Goal: Task Accomplishment & Management: Manage account settings

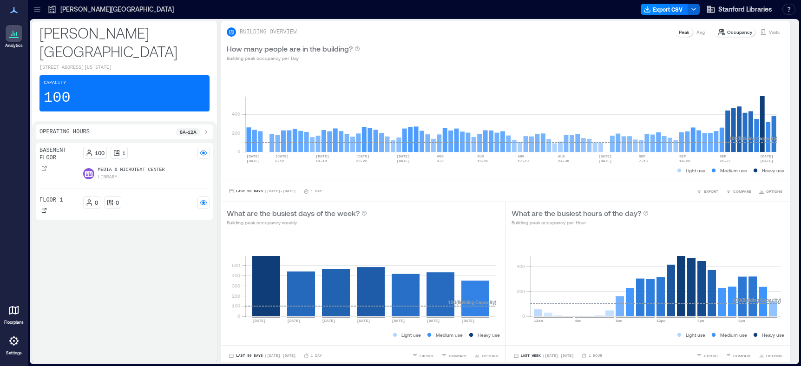
scroll to position [2, 0]
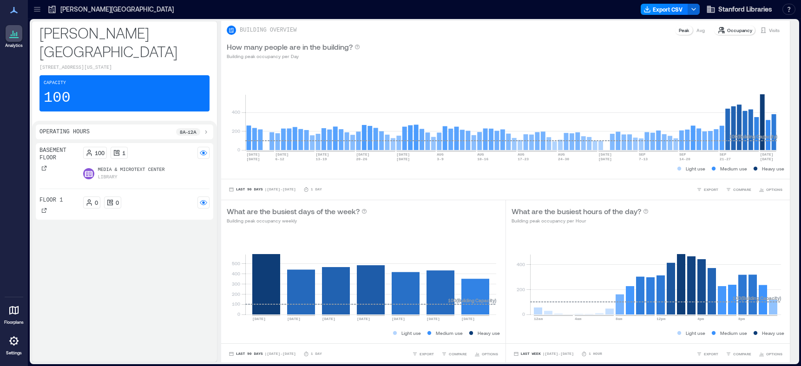
click at [38, 9] on icon at bounding box center [37, 9] width 6 height 1
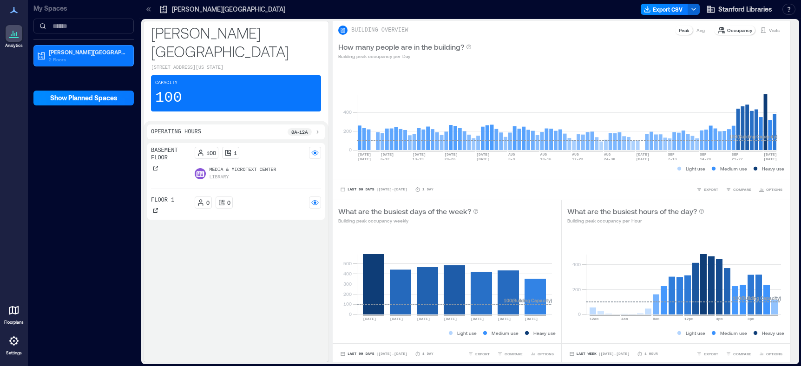
click at [38, 9] on p "My Spaces" at bounding box center [83, 8] width 100 height 9
click at [11, 341] on icon at bounding box center [13, 340] width 11 height 11
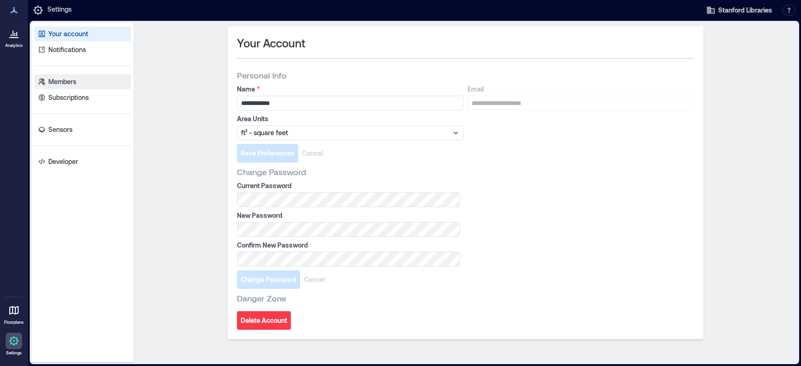
click at [88, 80] on link "Members" at bounding box center [82, 81] width 97 height 15
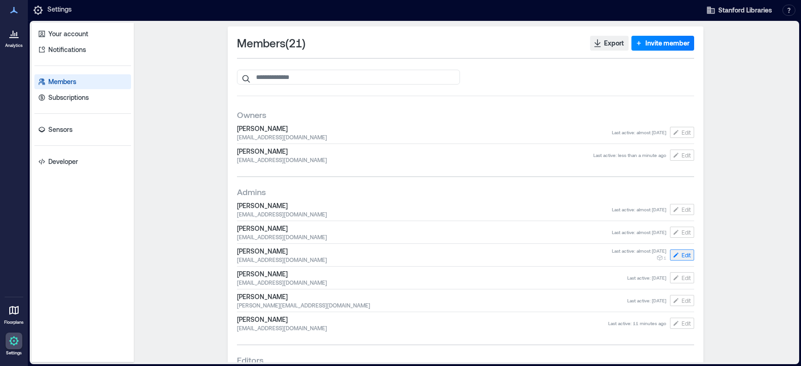
click at [682, 255] on span "Edit" at bounding box center [685, 254] width 9 height 7
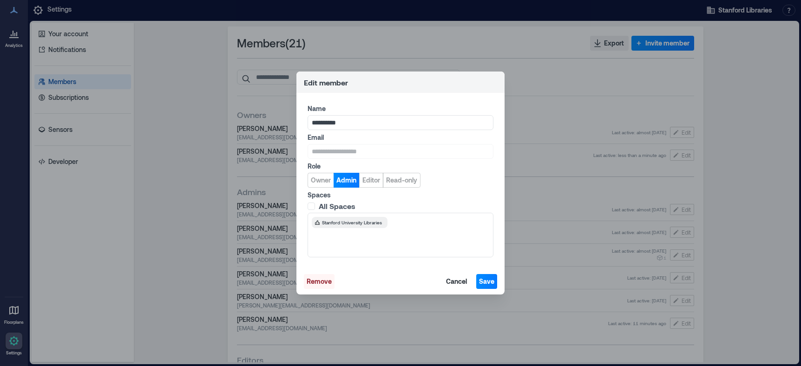
click at [327, 280] on span "Remove" at bounding box center [319, 281] width 25 height 9
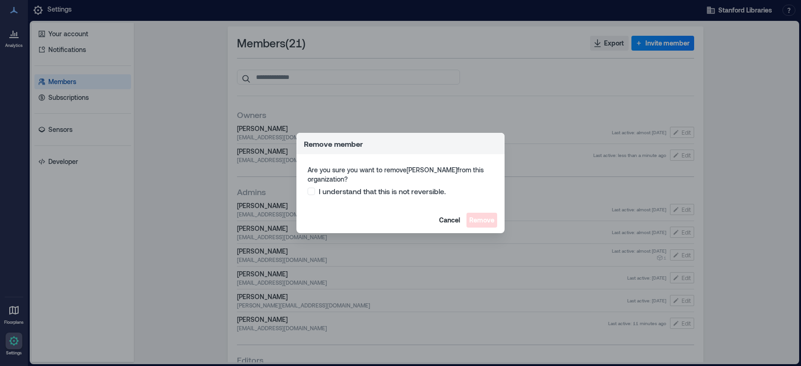
click at [385, 193] on span "I understand that this is not reversible." at bounding box center [382, 191] width 127 height 9
click at [488, 220] on span "Remove" at bounding box center [481, 220] width 25 height 9
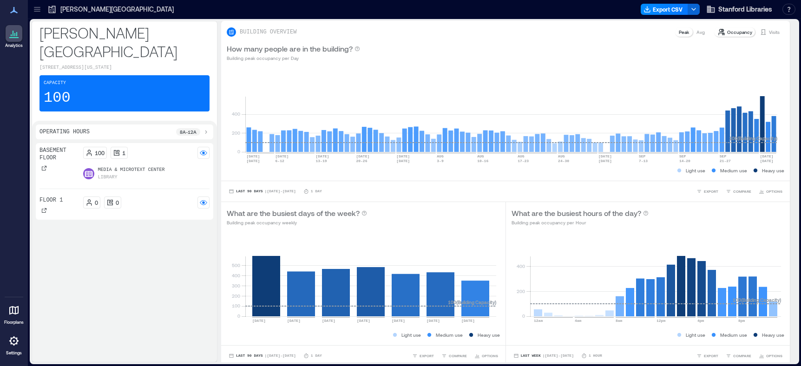
click at [17, 311] on icon at bounding box center [13, 310] width 11 height 11
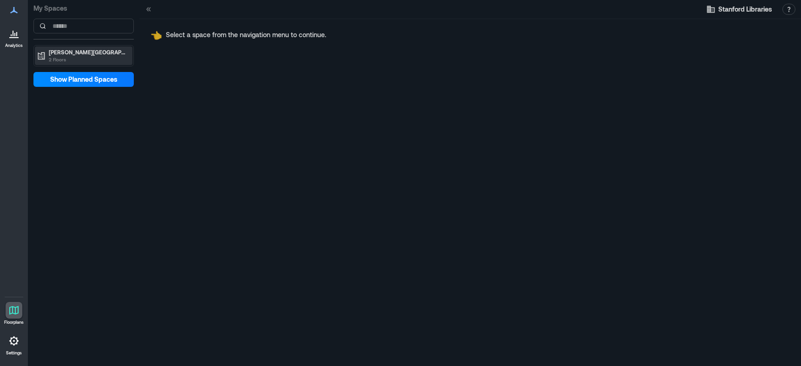
click at [66, 52] on p "Cecil H. Green Library" at bounding box center [88, 51] width 78 height 7
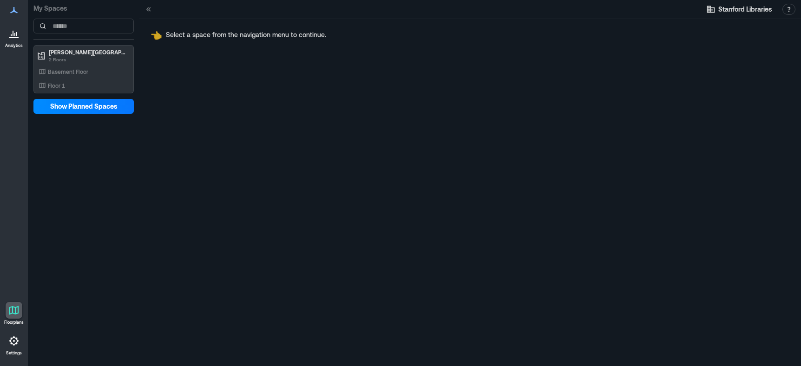
click at [13, 12] on icon at bounding box center [13, 10] width 7 height 7
click at [15, 10] on icon at bounding box center [13, 10] width 11 height 11
click at [13, 314] on icon at bounding box center [13, 310] width 11 height 11
click at [18, 348] on div at bounding box center [14, 341] width 17 height 17
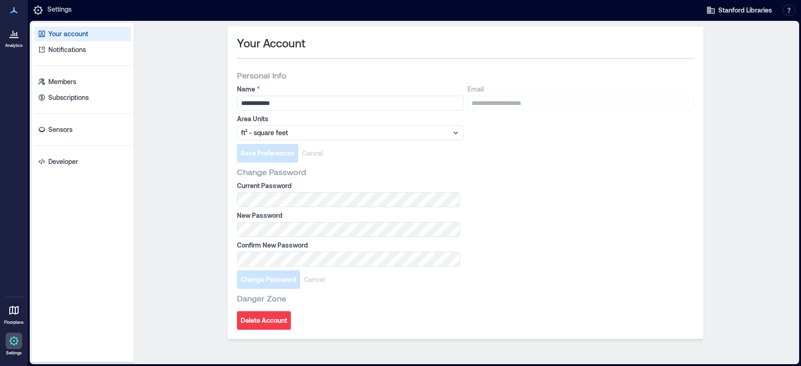
click at [14, 38] on icon at bounding box center [13, 37] width 9 height 1
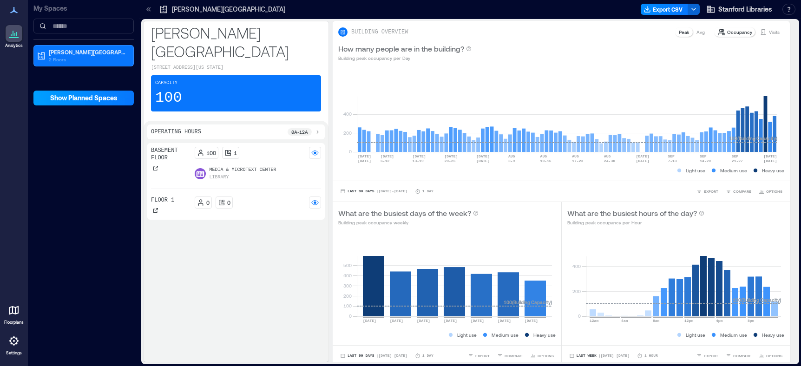
click at [87, 102] on span "Show Planned Spaces" at bounding box center [83, 97] width 67 height 9
click at [86, 101] on span "Hide Planned Spaces" at bounding box center [84, 97] width 65 height 9
